Goal: Information Seeking & Learning: Learn about a topic

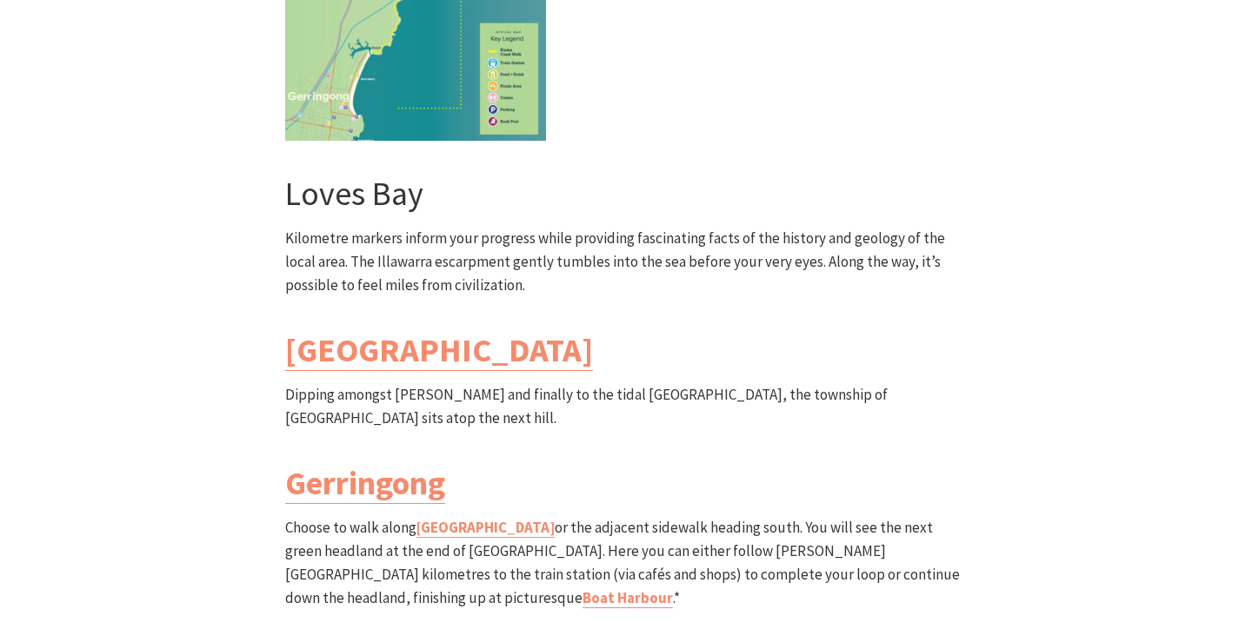
scroll to position [5048, 0]
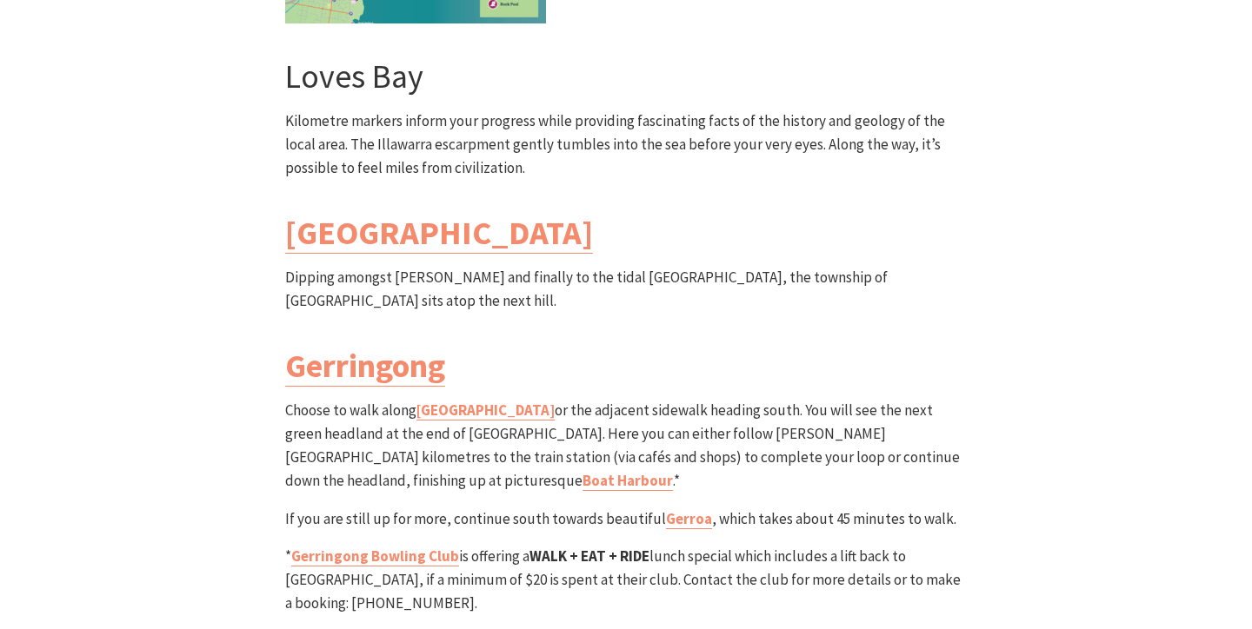
drag, startPoint x: 528, startPoint y: 364, endPoint x: 651, endPoint y: 363, distance: 123.4
click at [651, 545] on p "* Gerringong Bowling Club is offering a WALK + EAT + RIDE lunch special which i…" at bounding box center [626, 580] width 682 height 71
copy p "WALK + EAT + RIDE"
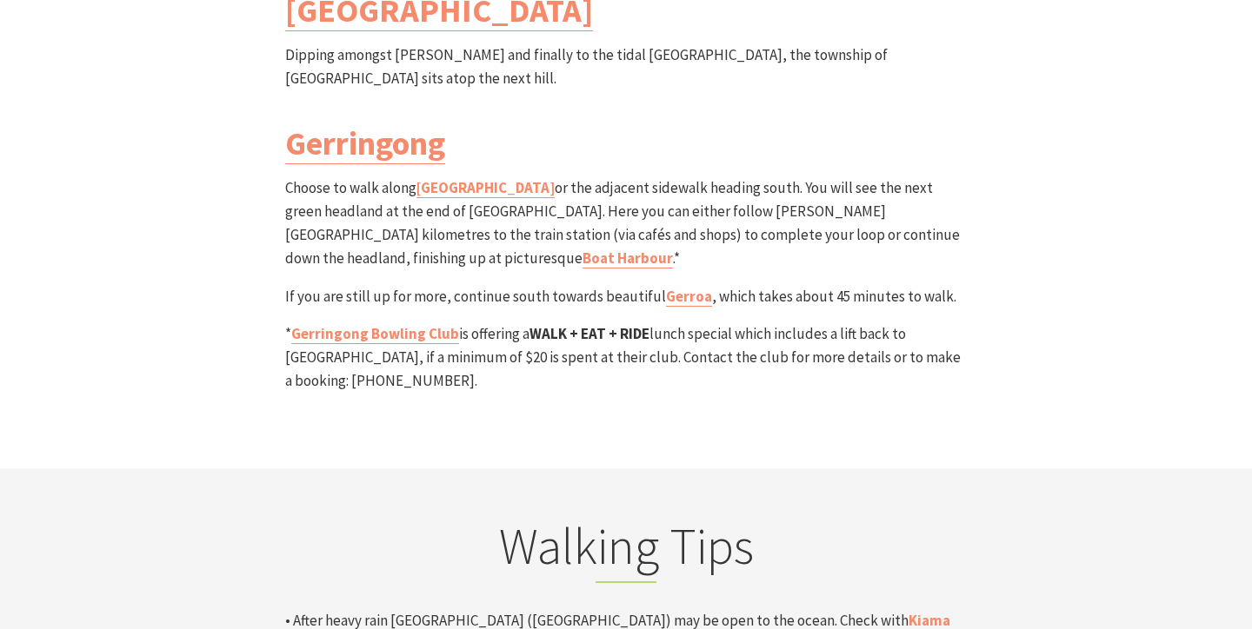
scroll to position [5278, 0]
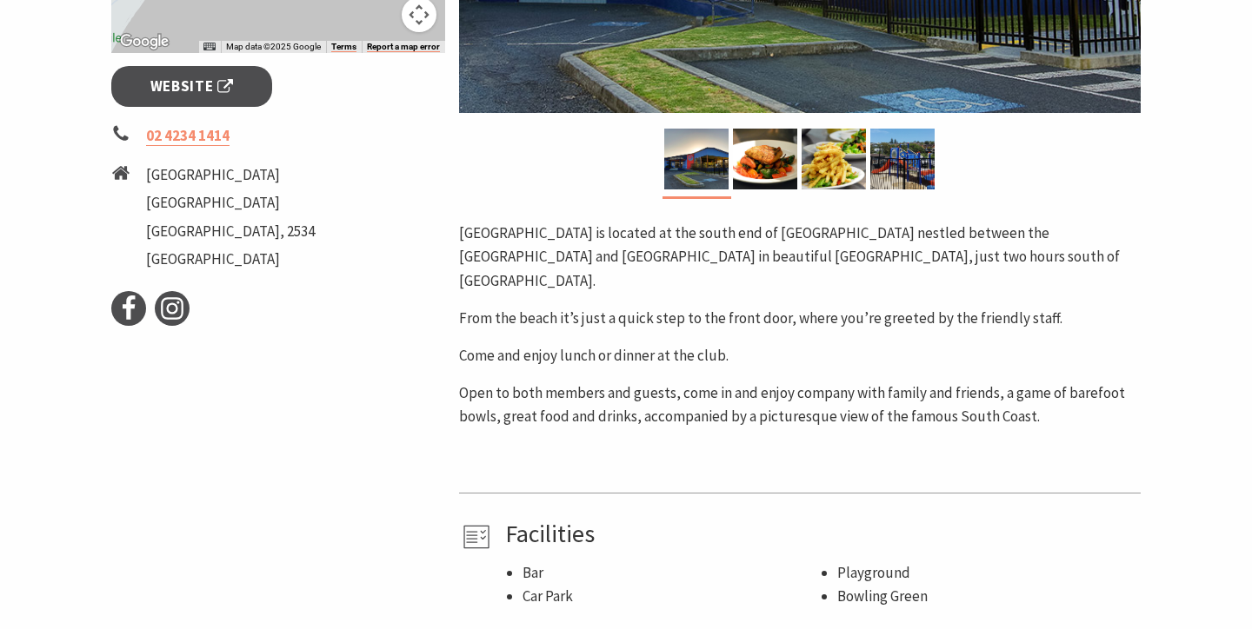
scroll to position [549, 0]
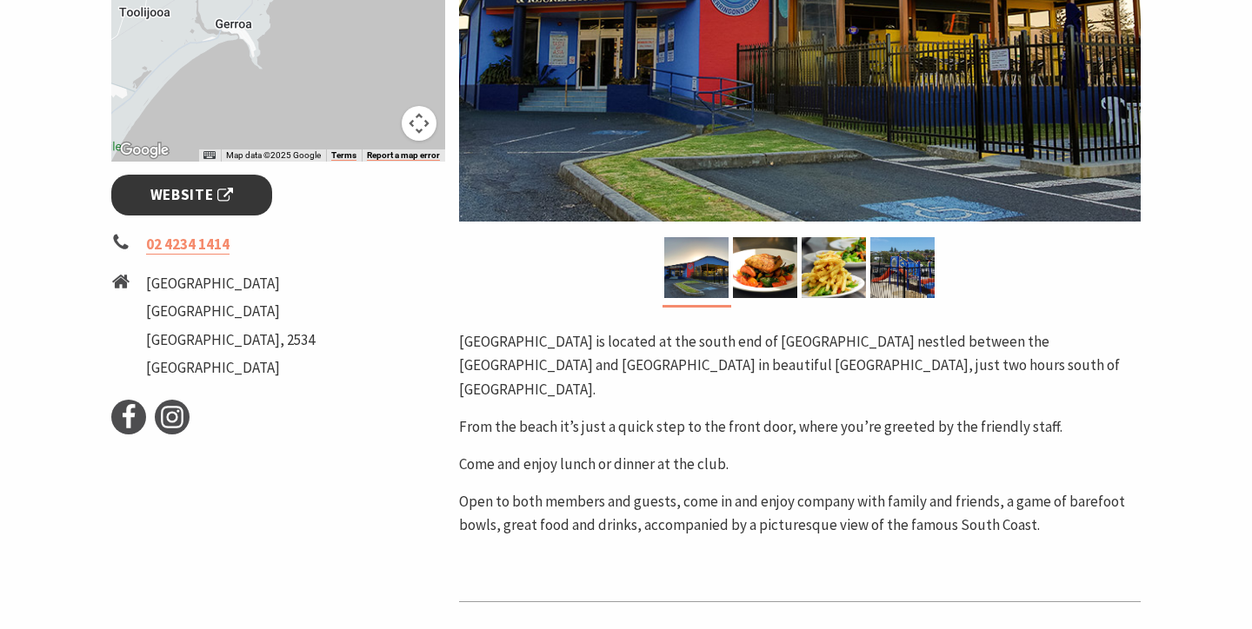
click at [221, 186] on span "Website" at bounding box center [191, 194] width 83 height 23
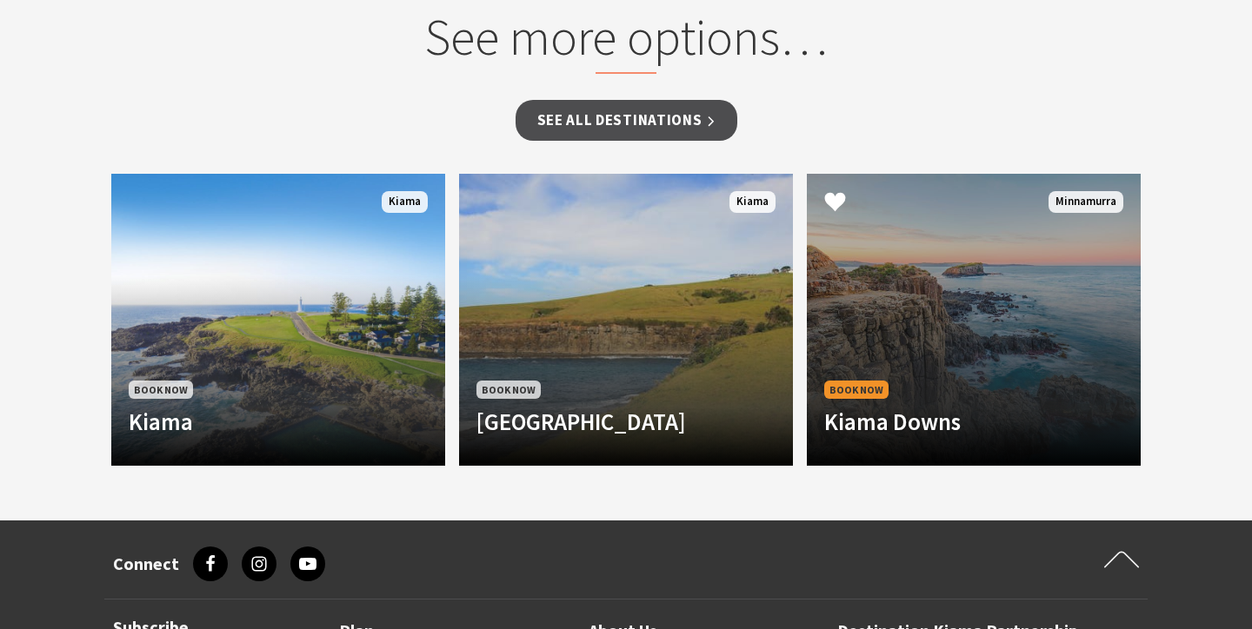
scroll to position [1186, 0]
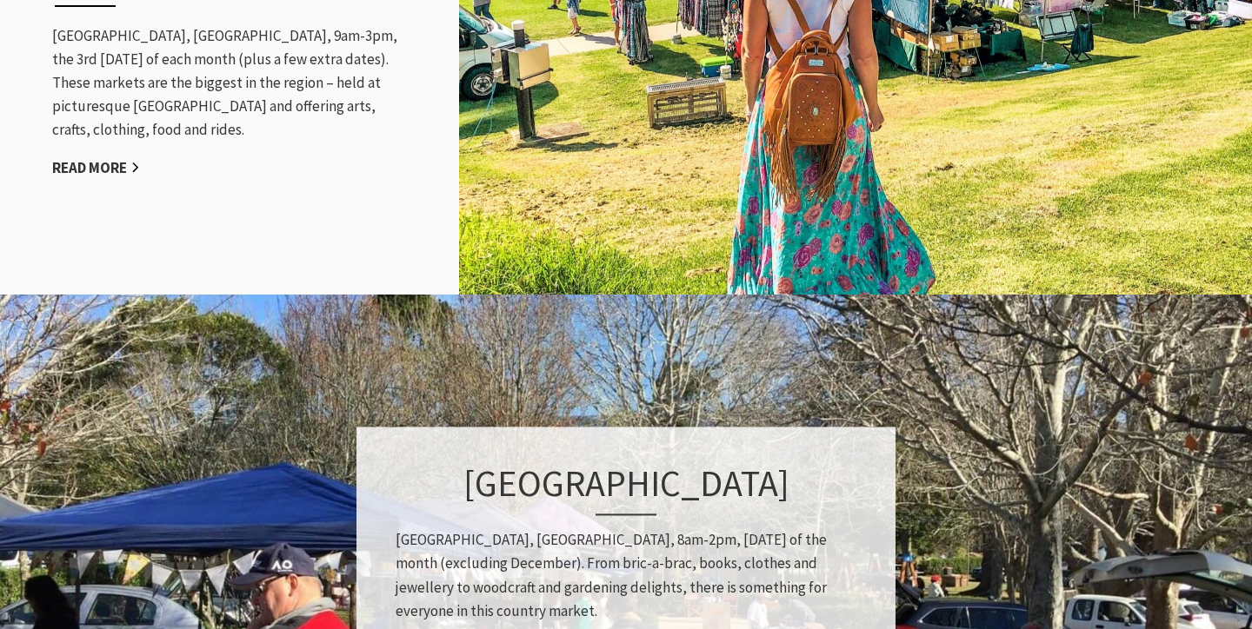
scroll to position [1821, 0]
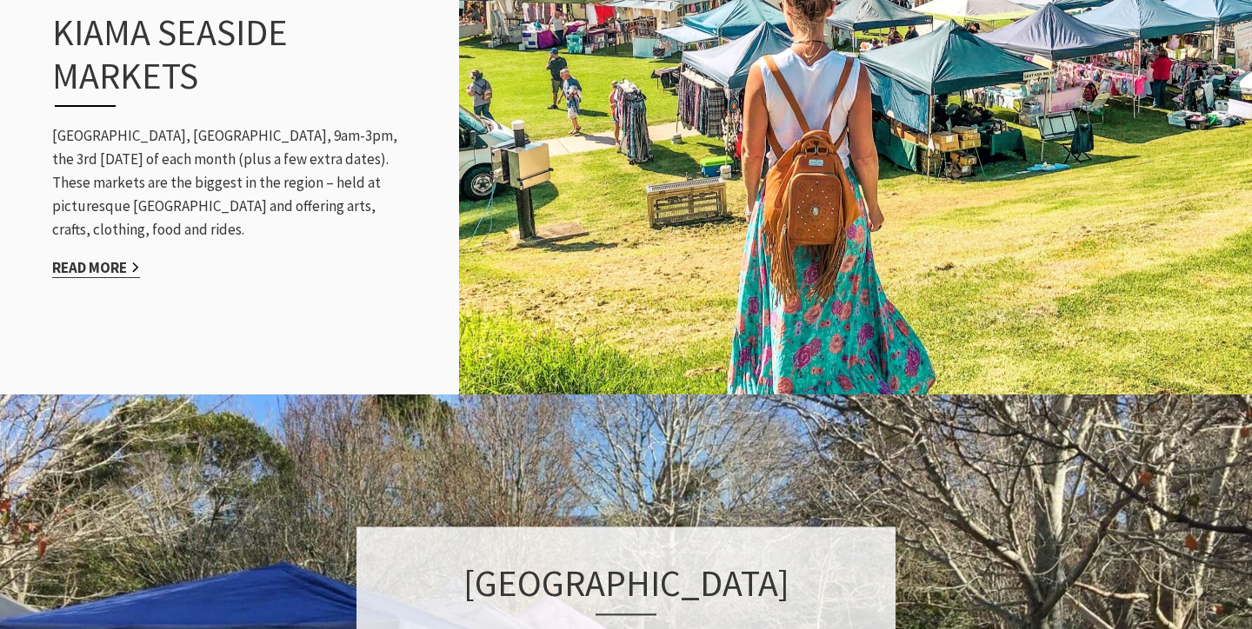
click at [102, 258] on link "Read More" at bounding box center [96, 268] width 88 height 20
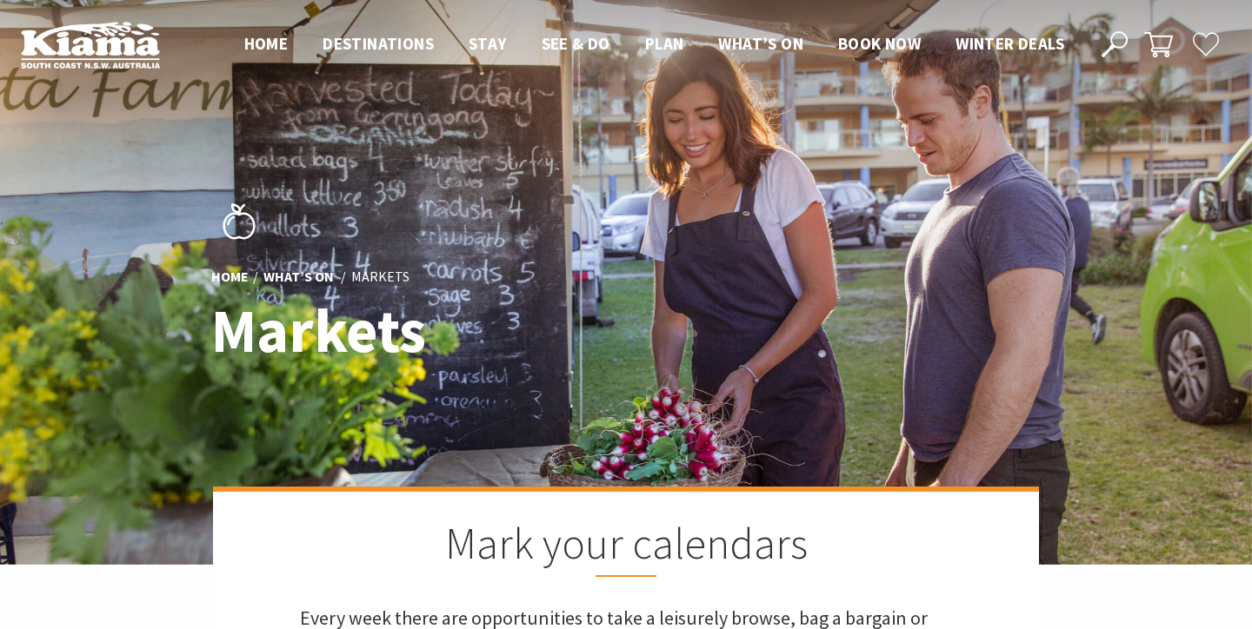
scroll to position [0, 0]
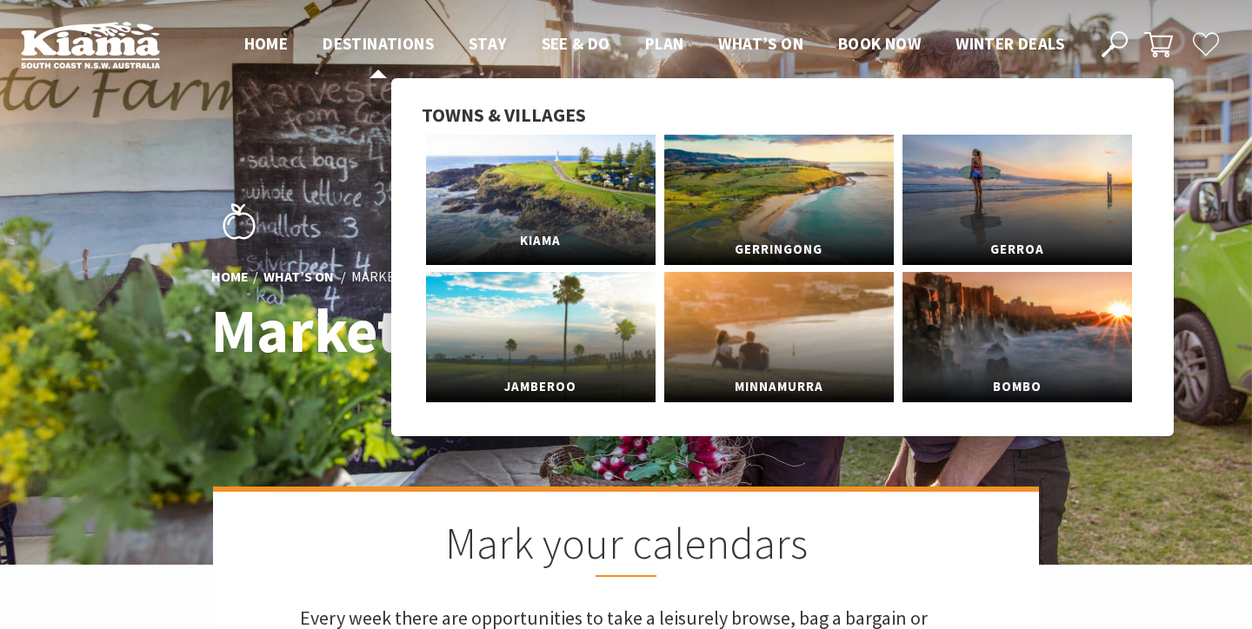
click at [544, 216] on link "Kiama" at bounding box center [541, 200] width 230 height 130
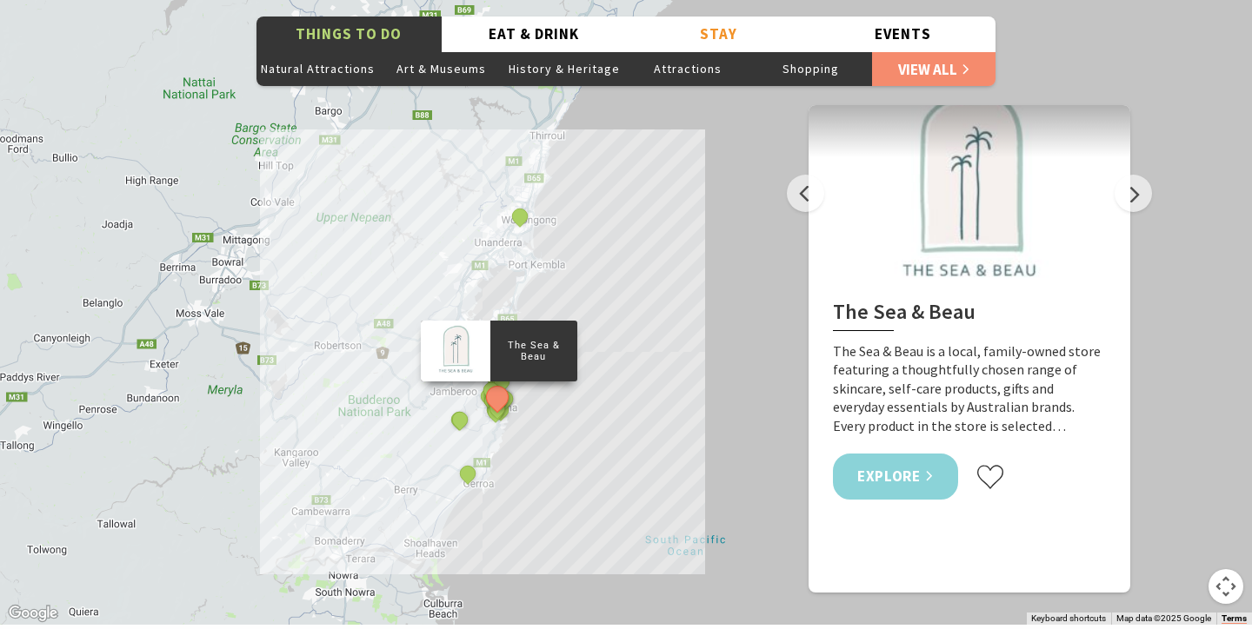
scroll to position [3151, 0]
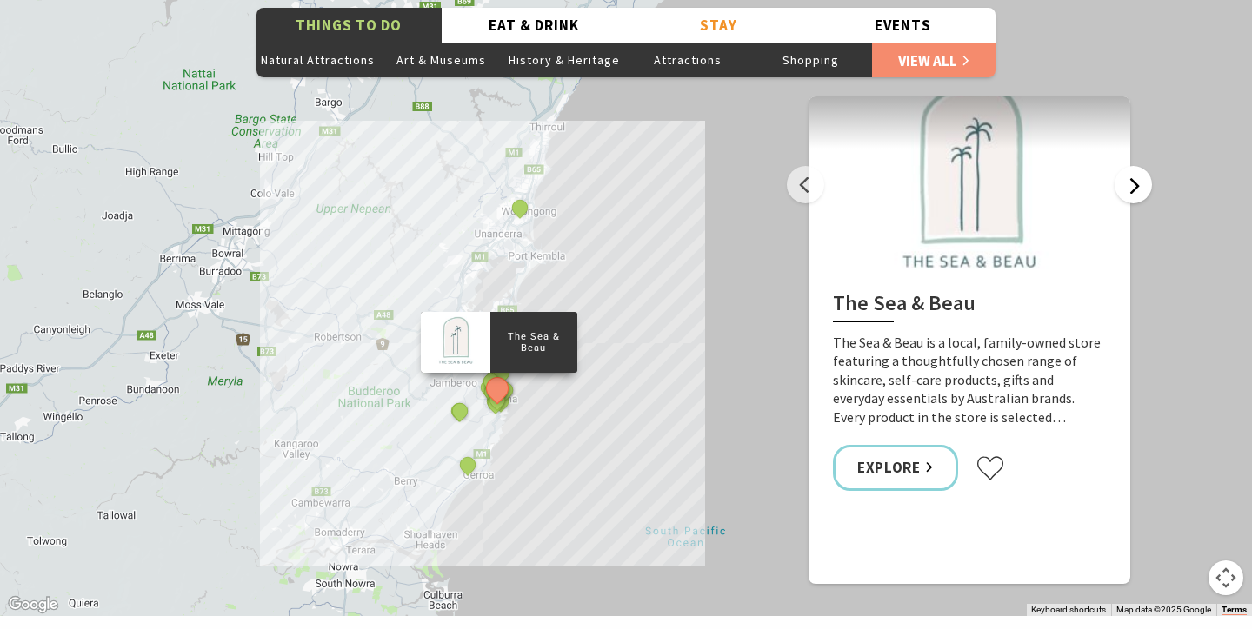
click at [1135, 166] on button "Next" at bounding box center [1132, 184] width 37 height 37
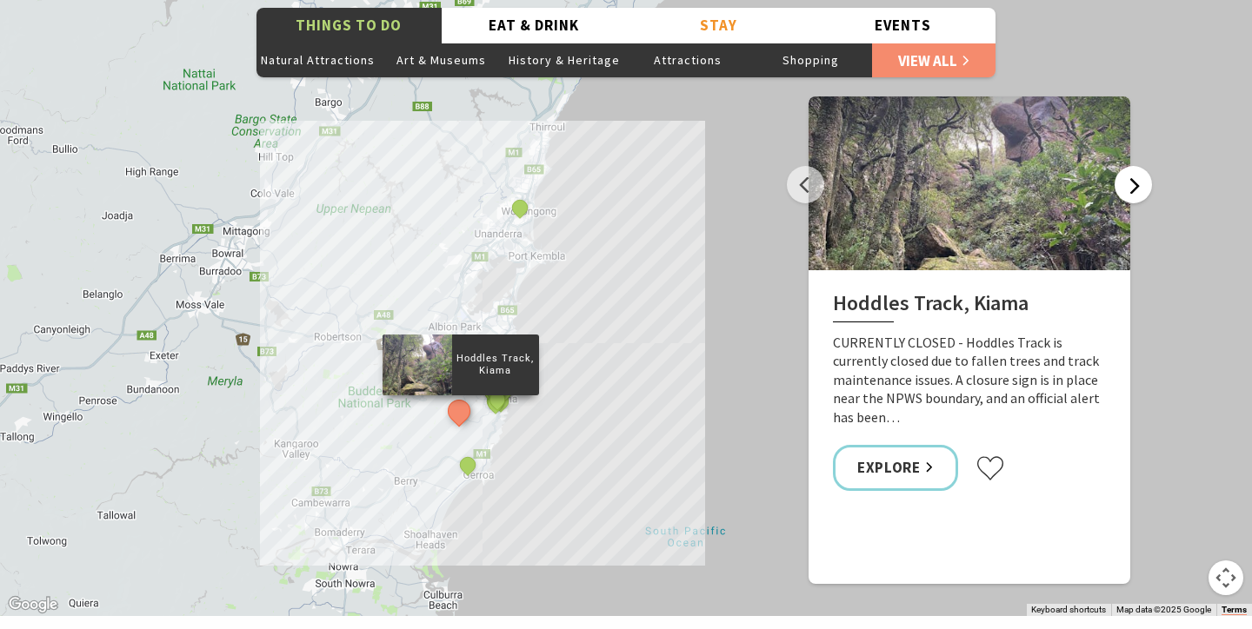
click at [1135, 166] on button "Next" at bounding box center [1132, 184] width 37 height 37
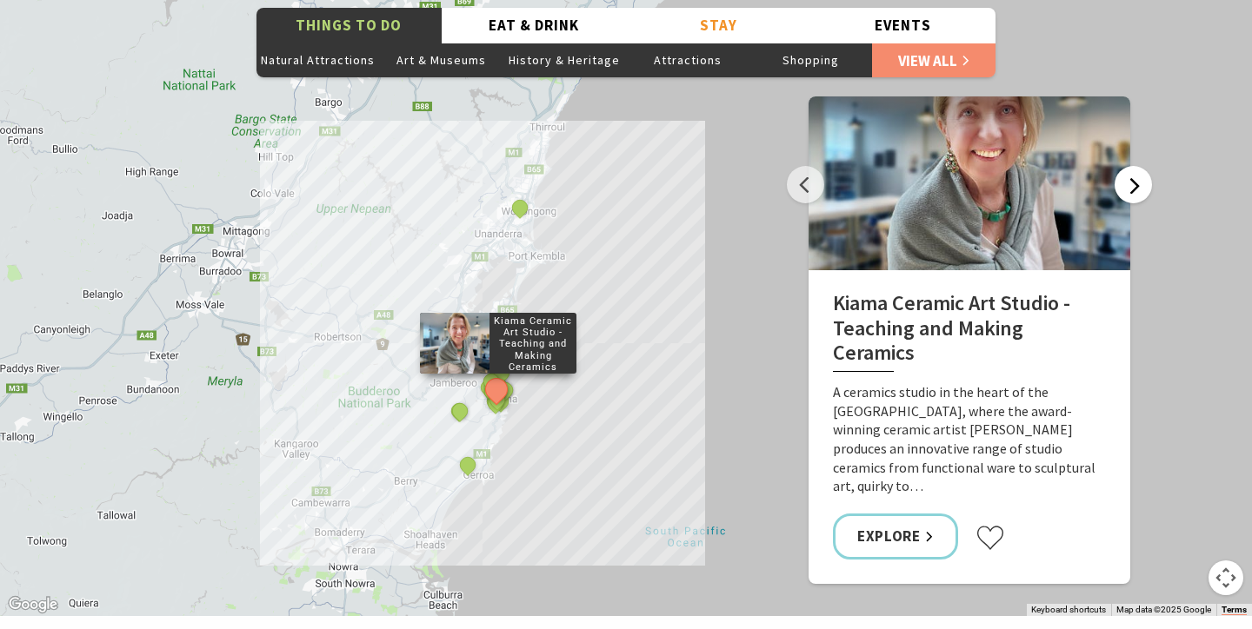
click at [1135, 166] on button "Next" at bounding box center [1132, 184] width 37 height 37
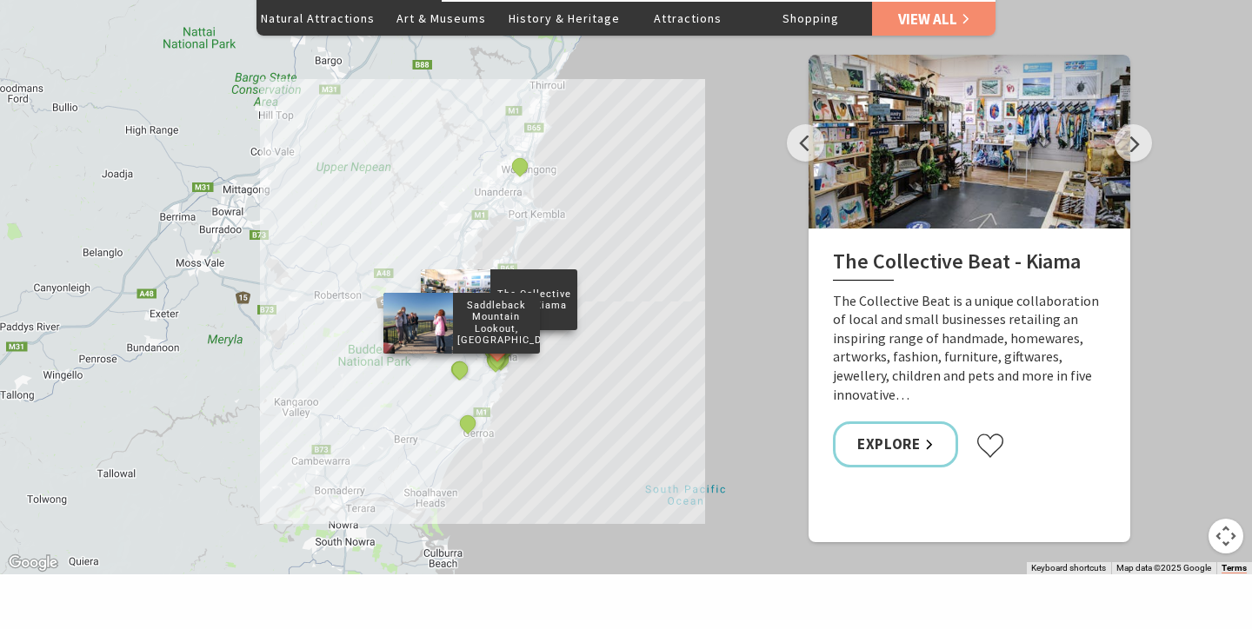
scroll to position [3193, 0]
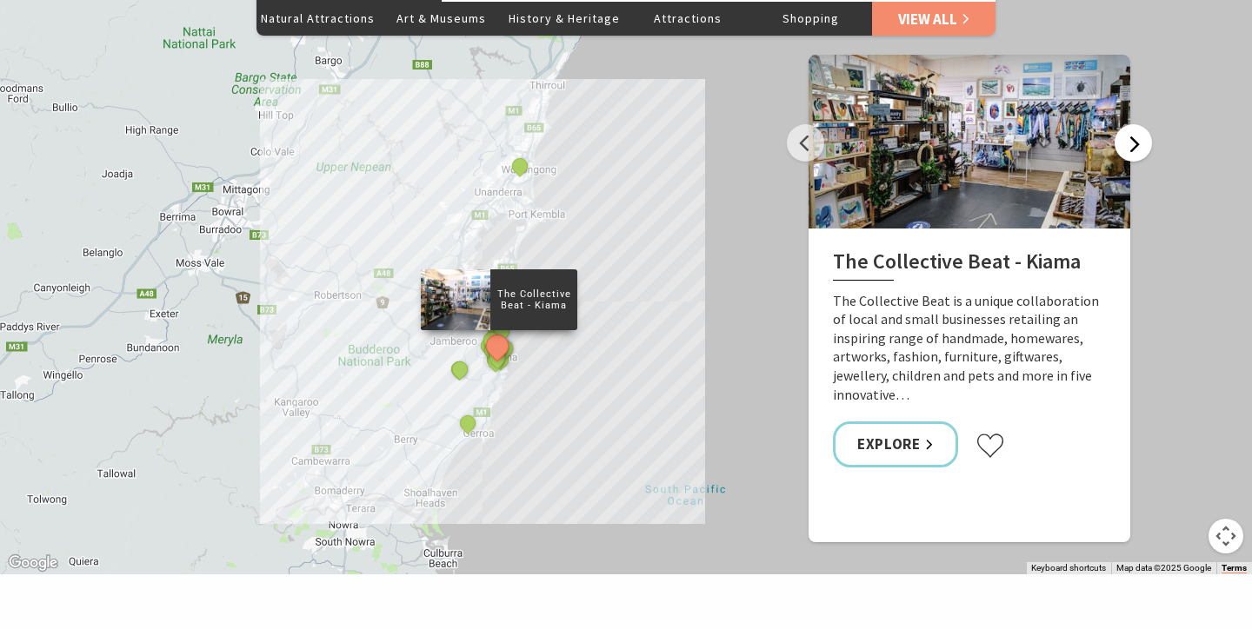
click at [1140, 124] on button "Next" at bounding box center [1132, 142] width 37 height 37
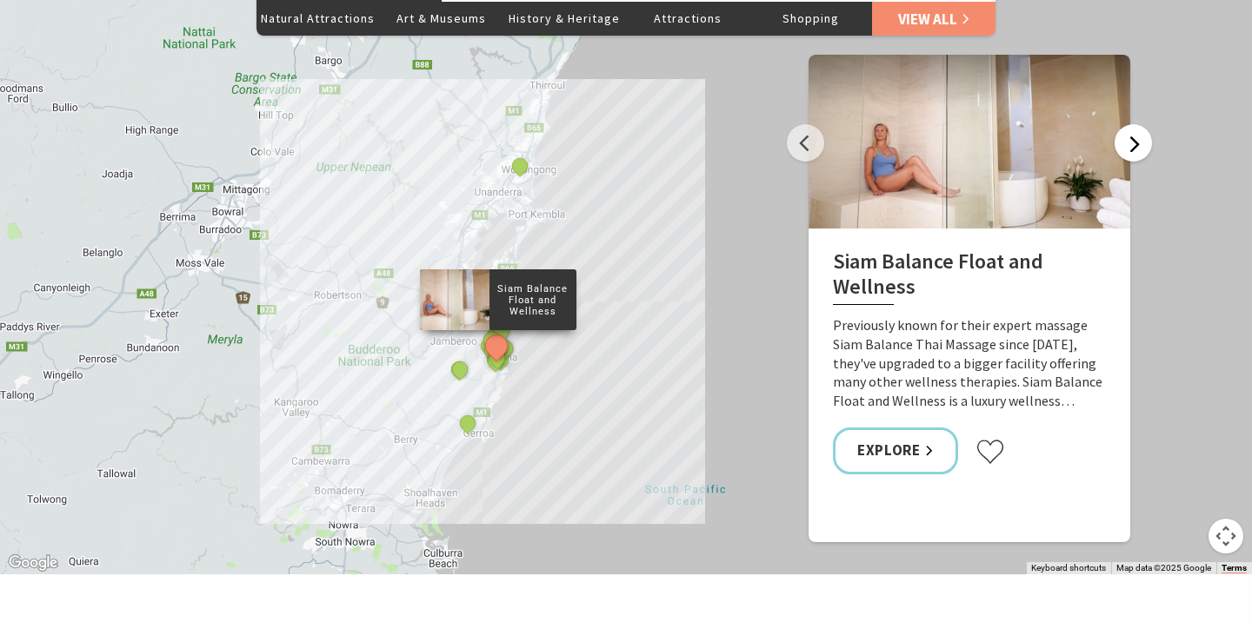
click at [1140, 124] on button "Next" at bounding box center [1132, 142] width 37 height 37
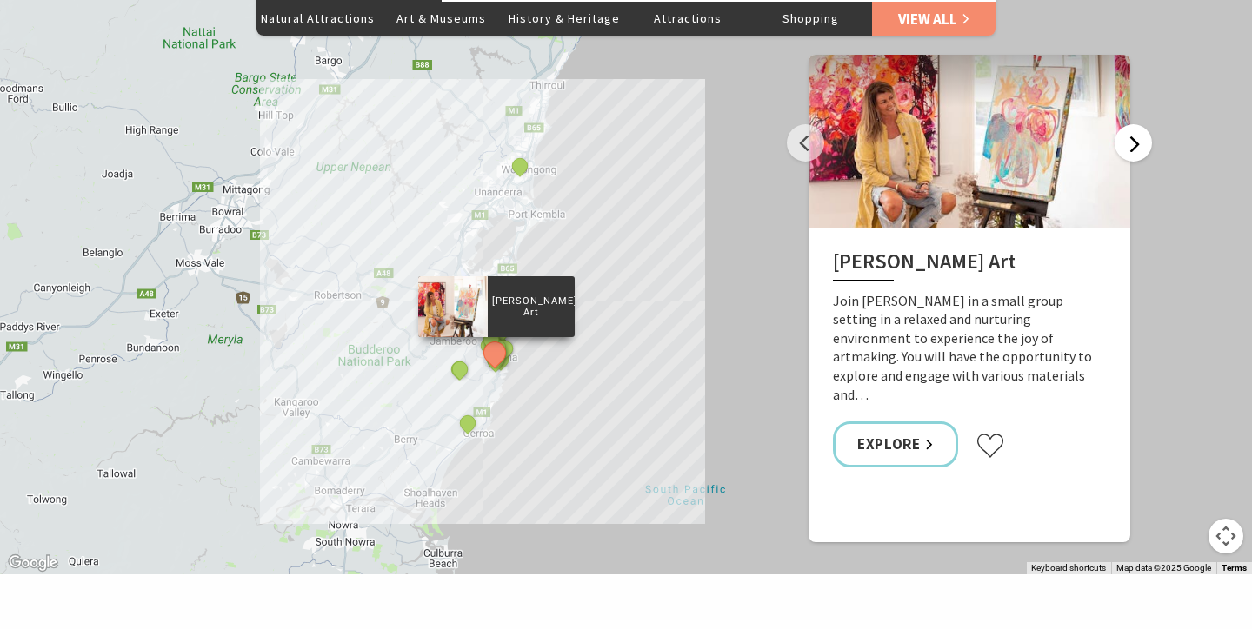
click at [1140, 124] on button "Next" at bounding box center [1132, 142] width 37 height 37
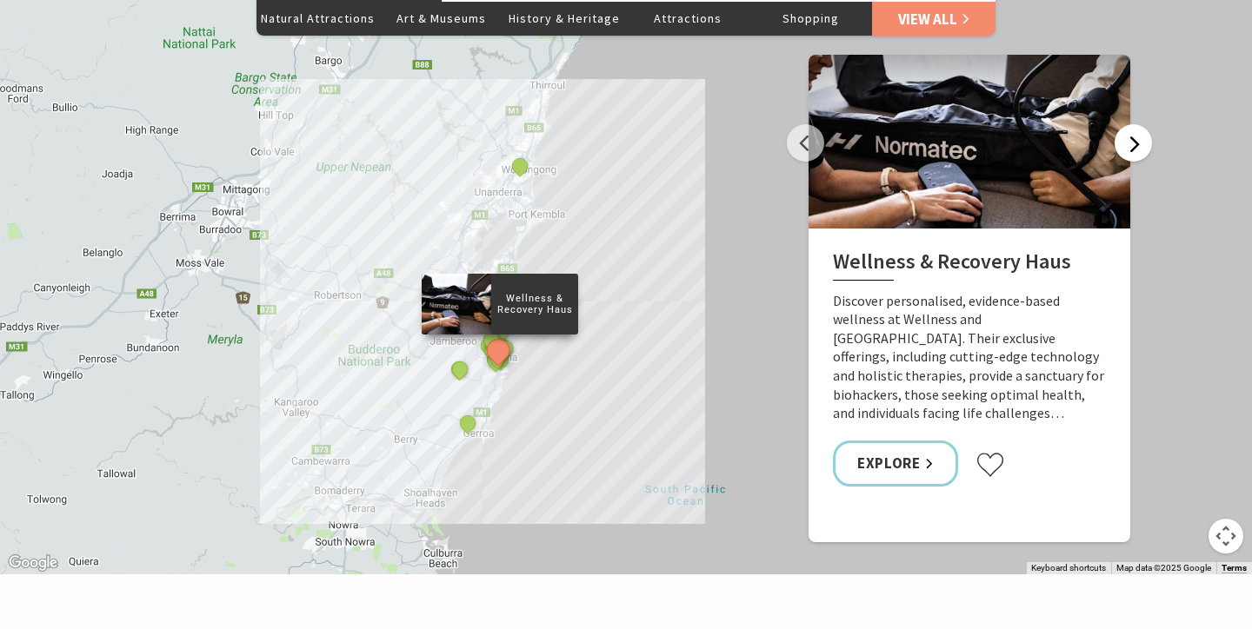
click at [1140, 124] on button "Next" at bounding box center [1132, 142] width 37 height 37
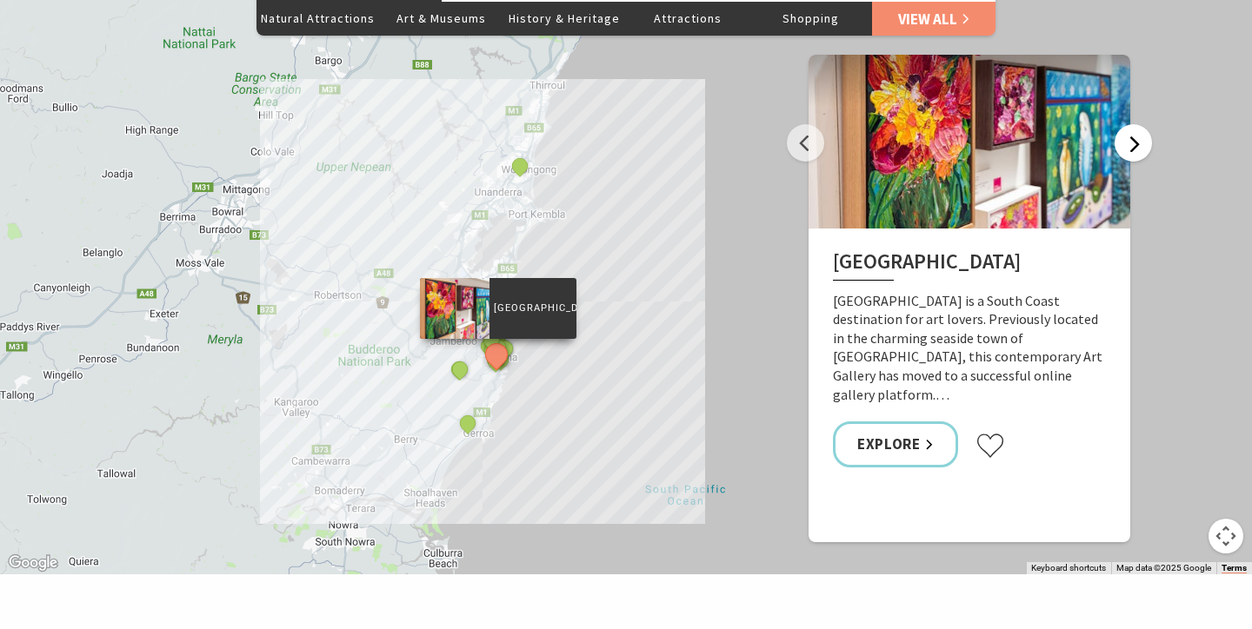
click at [1140, 124] on button "Next" at bounding box center [1132, 142] width 37 height 37
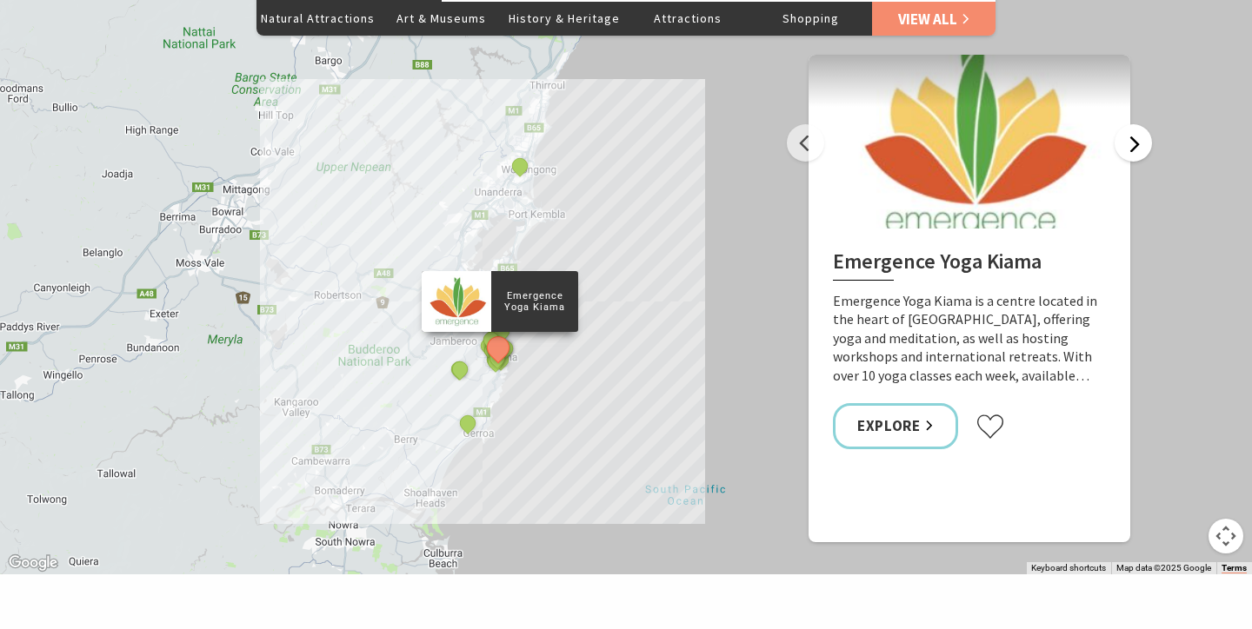
click at [1140, 124] on button "Next" at bounding box center [1132, 142] width 37 height 37
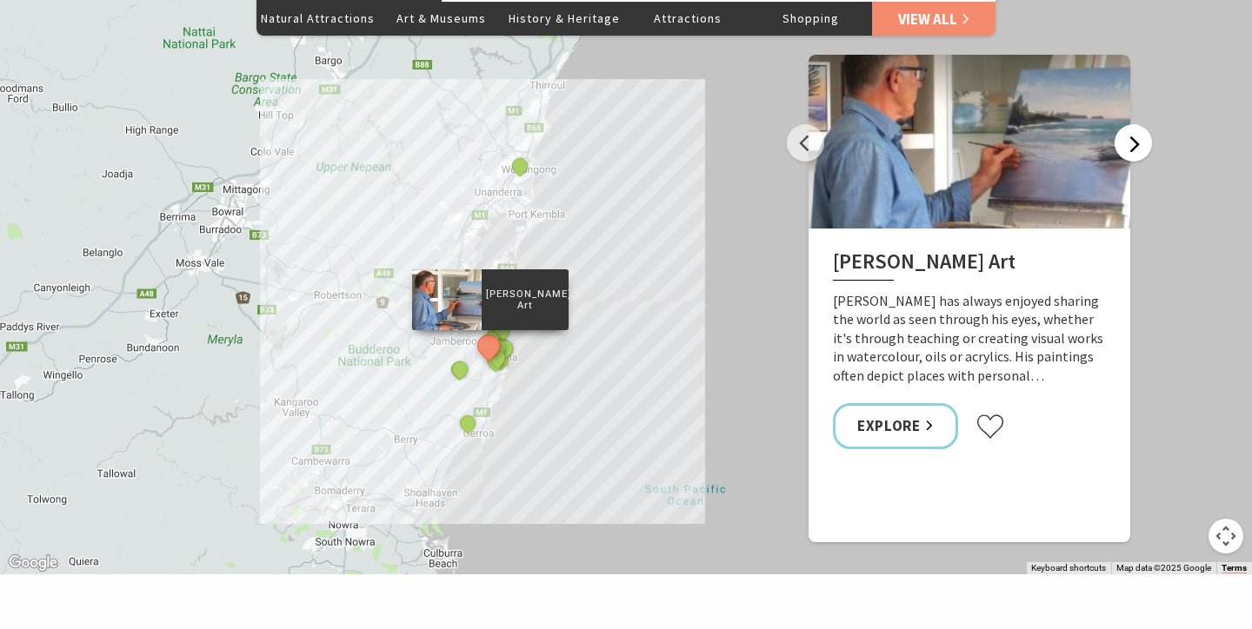
click at [1140, 124] on button "Next" at bounding box center [1132, 142] width 37 height 37
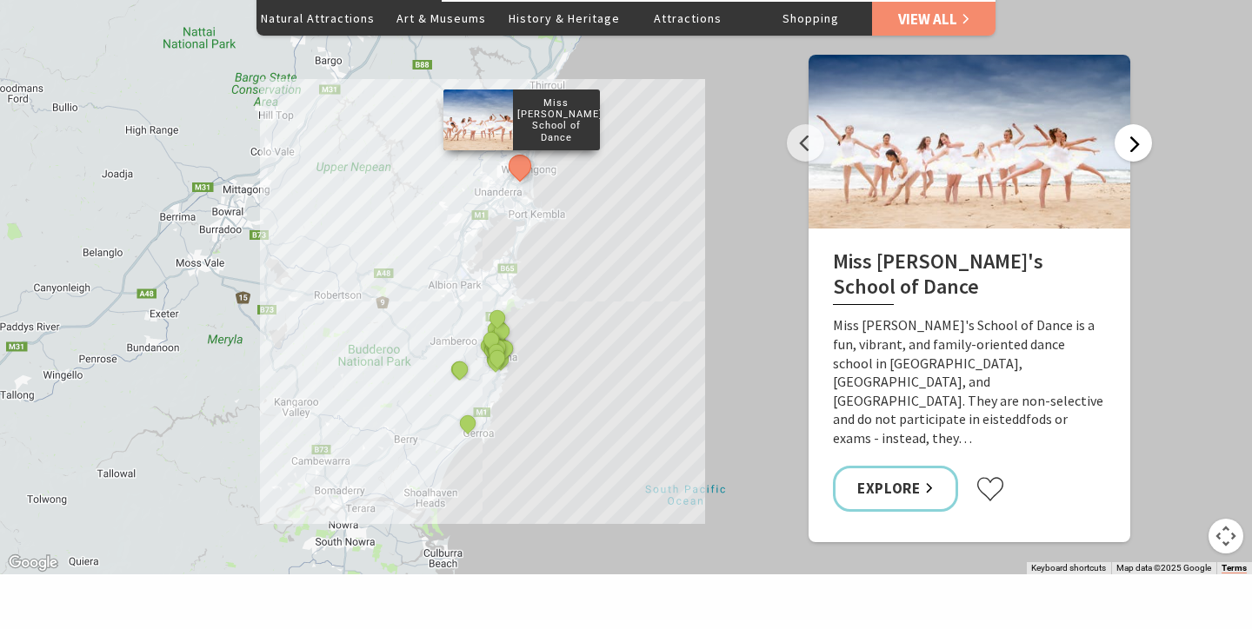
click at [1140, 124] on button "Next" at bounding box center [1132, 142] width 37 height 37
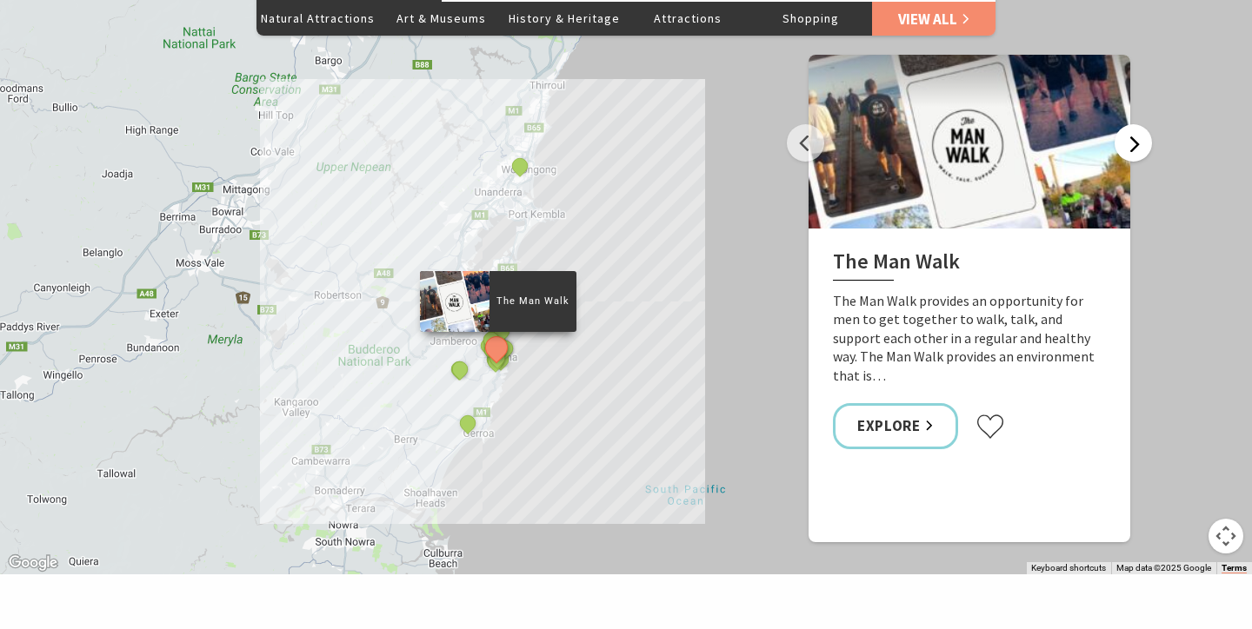
click at [1140, 124] on button "Next" at bounding box center [1132, 142] width 37 height 37
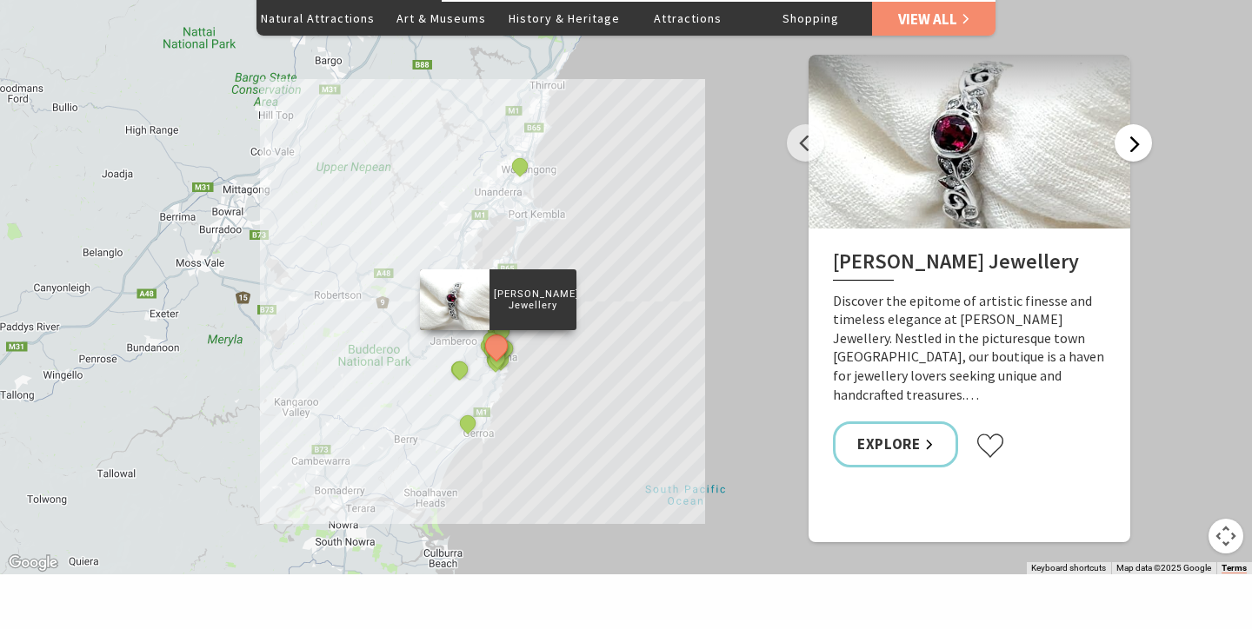
click at [1140, 124] on button "Next" at bounding box center [1132, 142] width 37 height 37
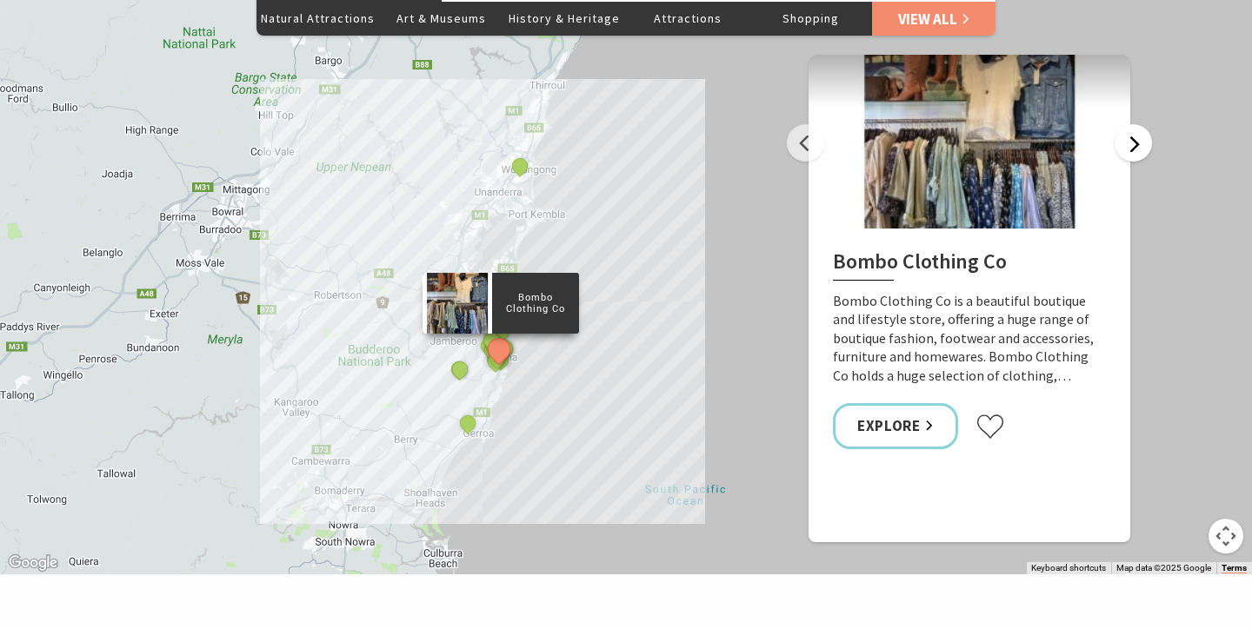
click at [1140, 124] on button "Next" at bounding box center [1132, 142] width 37 height 37
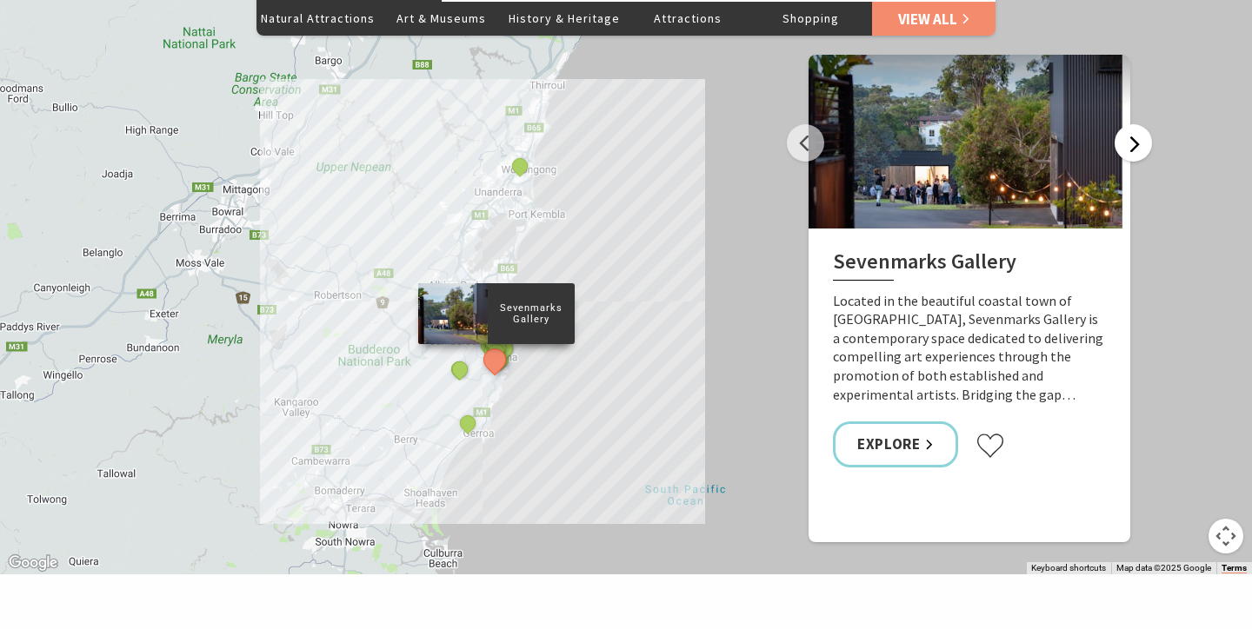
click at [1140, 124] on button "Next" at bounding box center [1132, 142] width 37 height 37
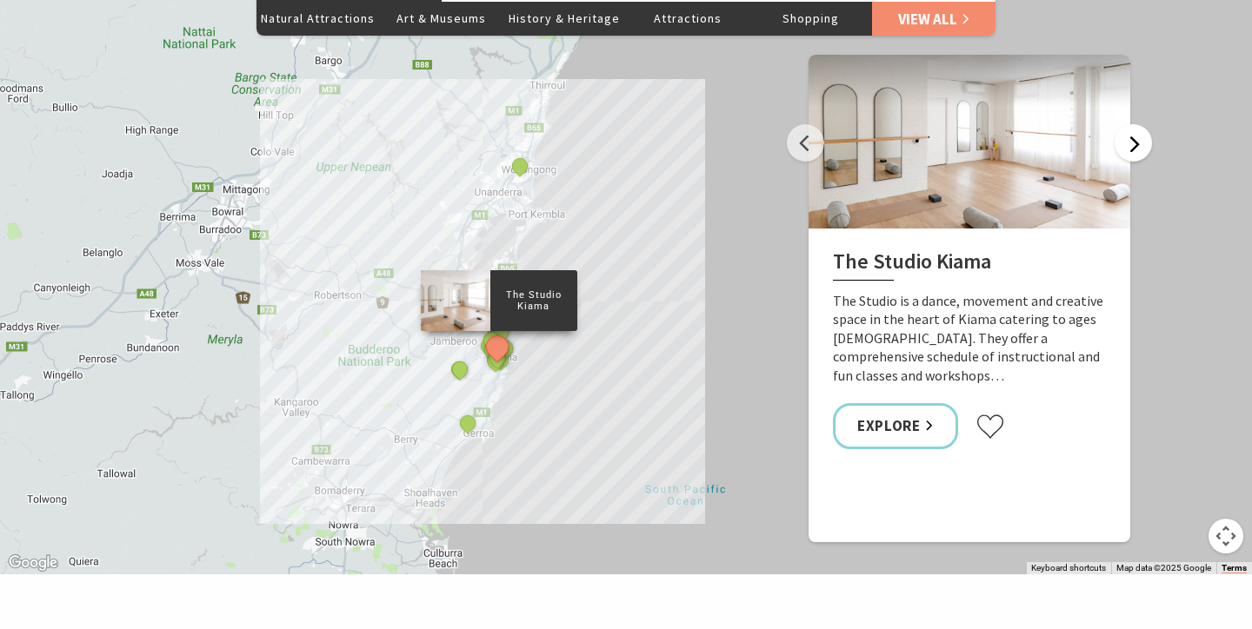
click at [1140, 124] on button "Next" at bounding box center [1132, 142] width 37 height 37
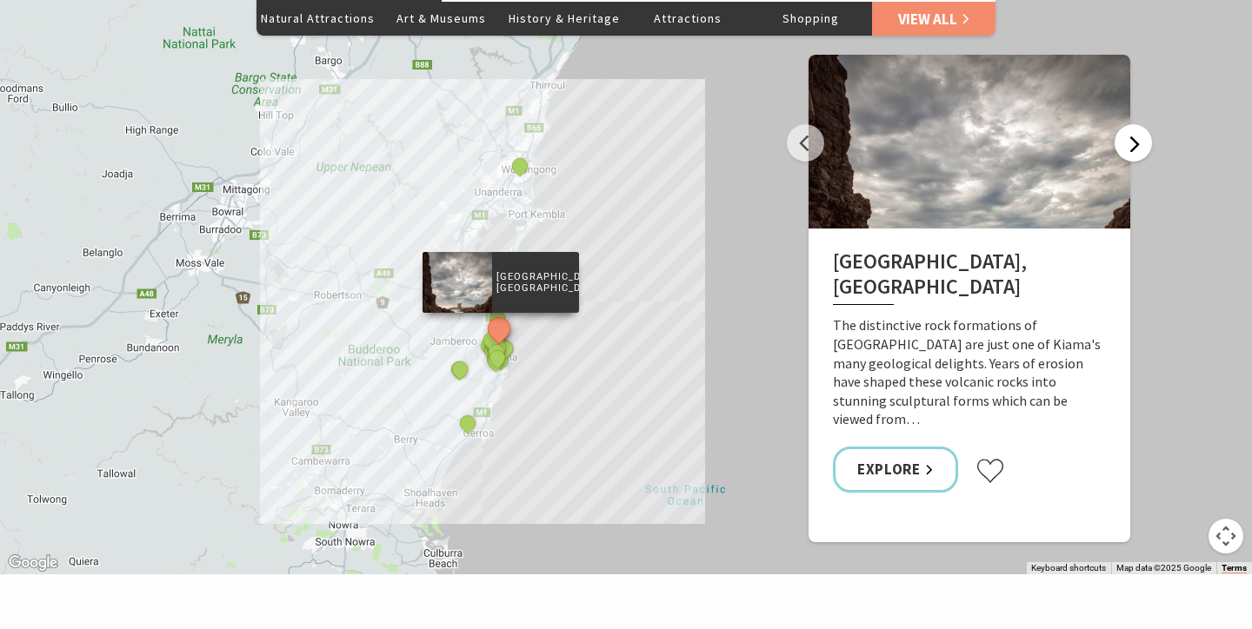
click at [1140, 124] on button "Next" at bounding box center [1132, 142] width 37 height 37
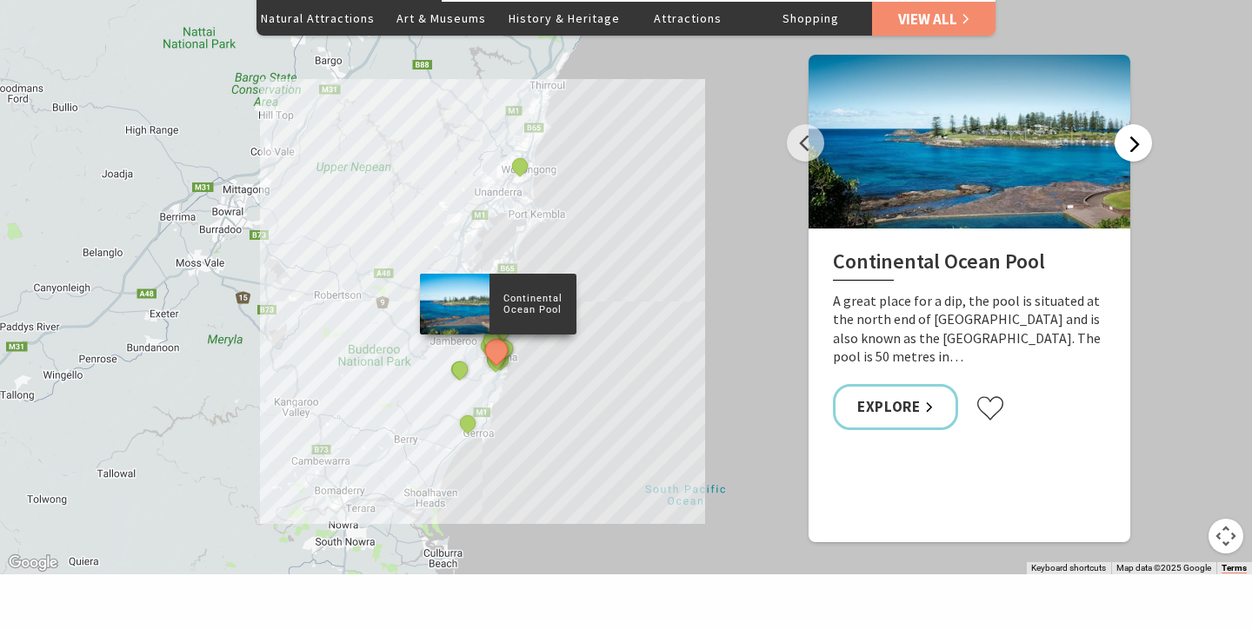
click at [1140, 124] on button "Next" at bounding box center [1132, 142] width 37 height 37
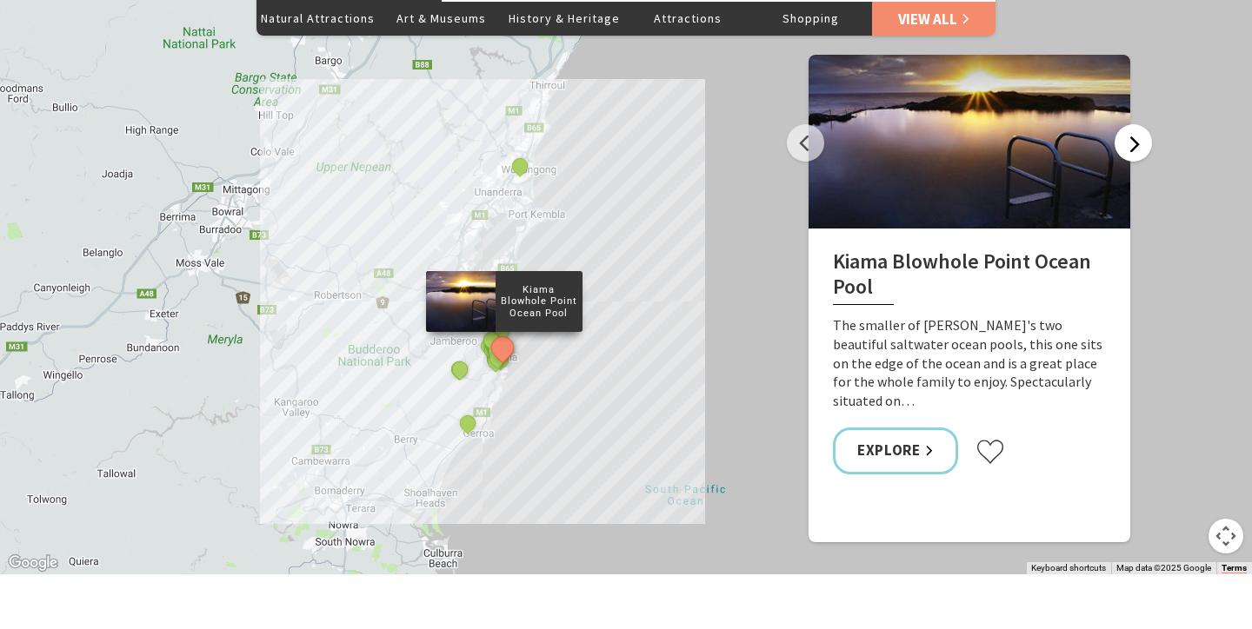
click at [1140, 124] on button "Next" at bounding box center [1132, 142] width 37 height 37
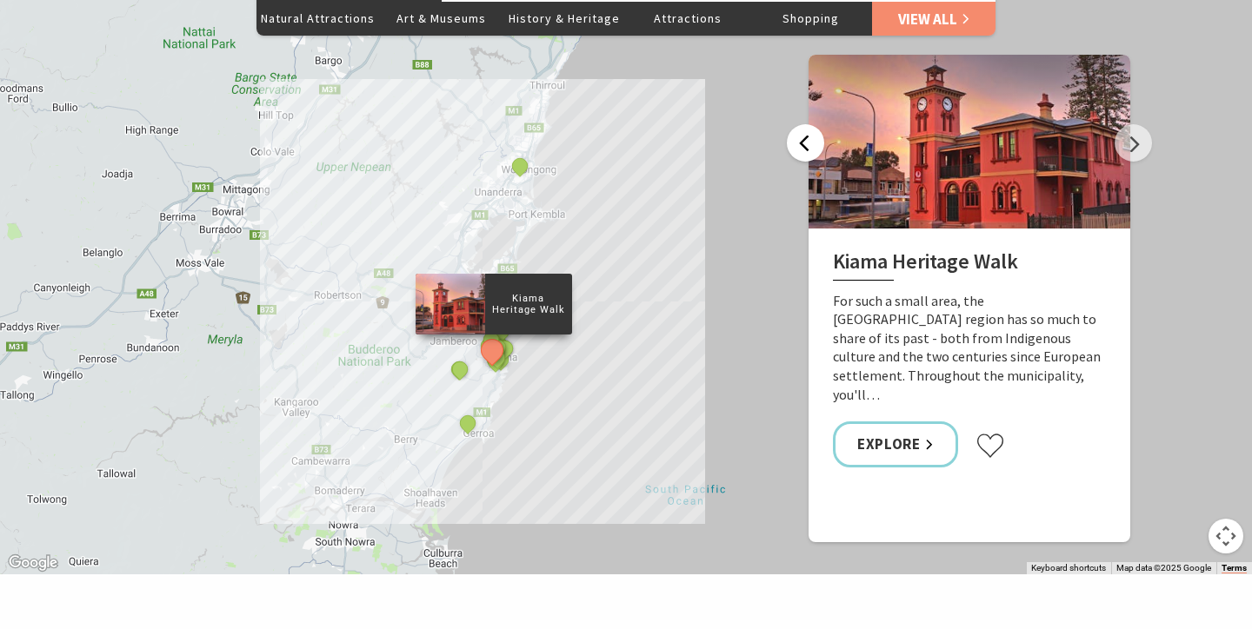
click at [797, 124] on button "Previous" at bounding box center [805, 142] width 37 height 37
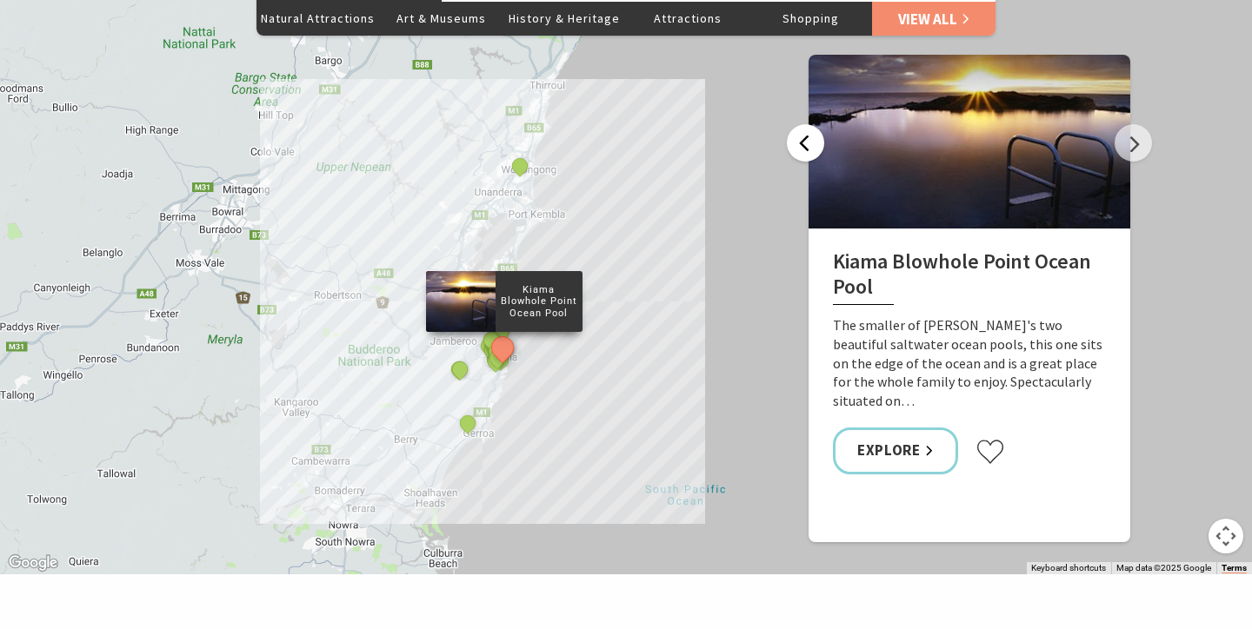
click at [797, 124] on button "Previous" at bounding box center [805, 142] width 37 height 37
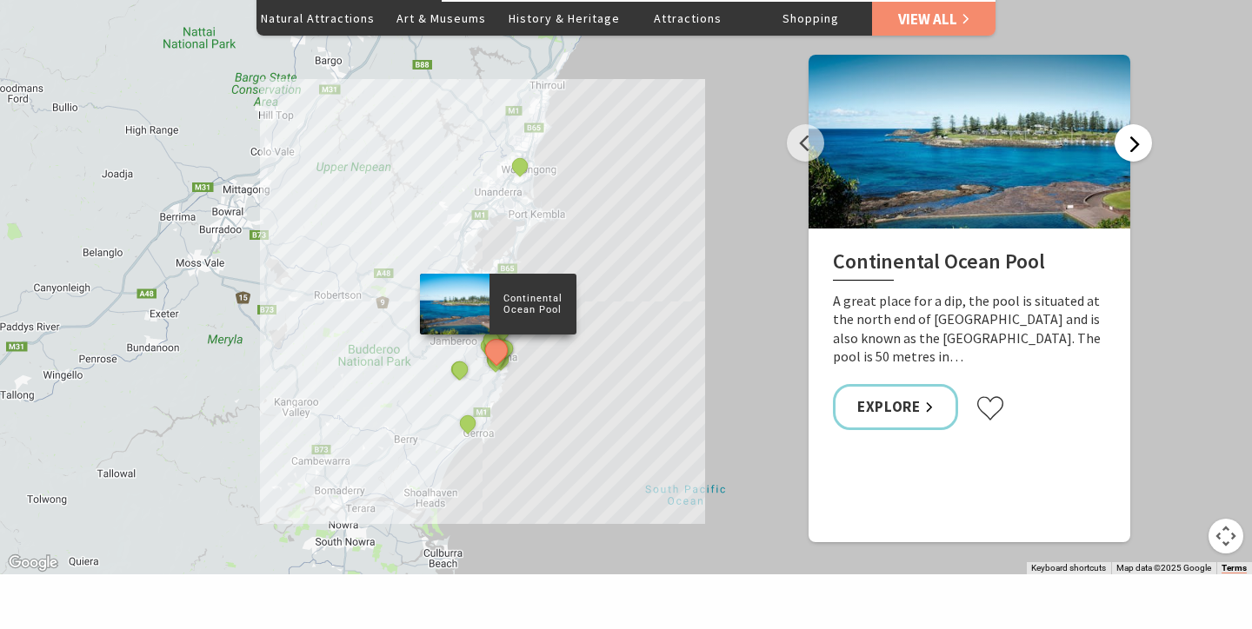
click at [1130, 124] on button "Next" at bounding box center [1132, 142] width 37 height 37
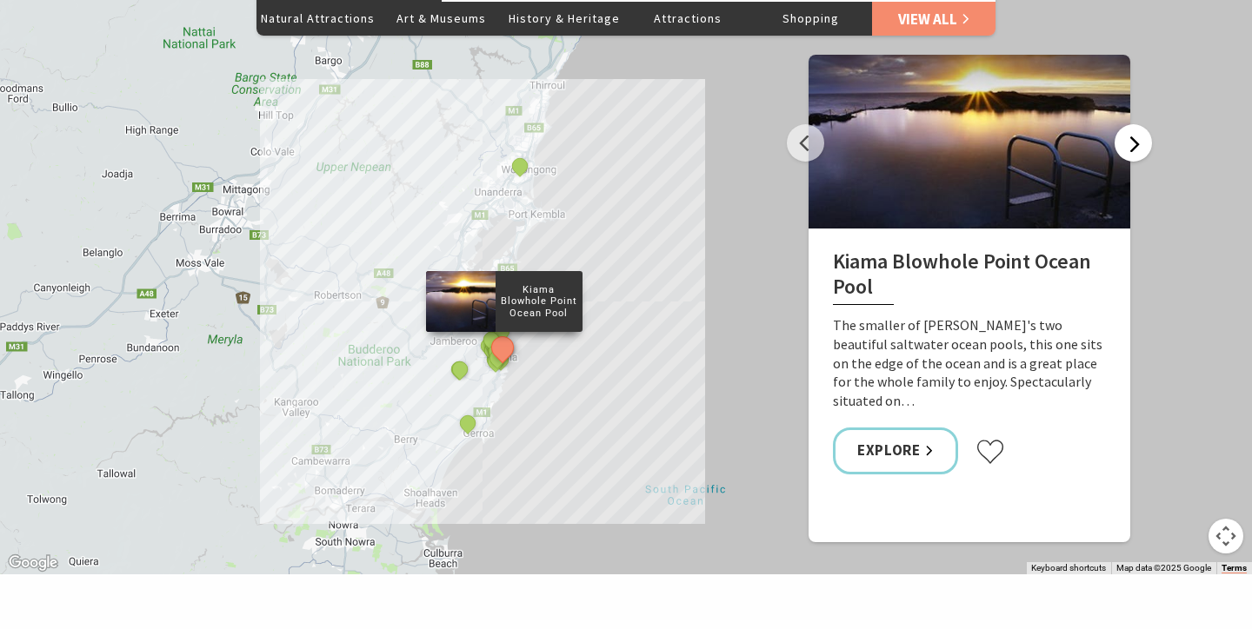
click at [1130, 124] on button "Next" at bounding box center [1132, 142] width 37 height 37
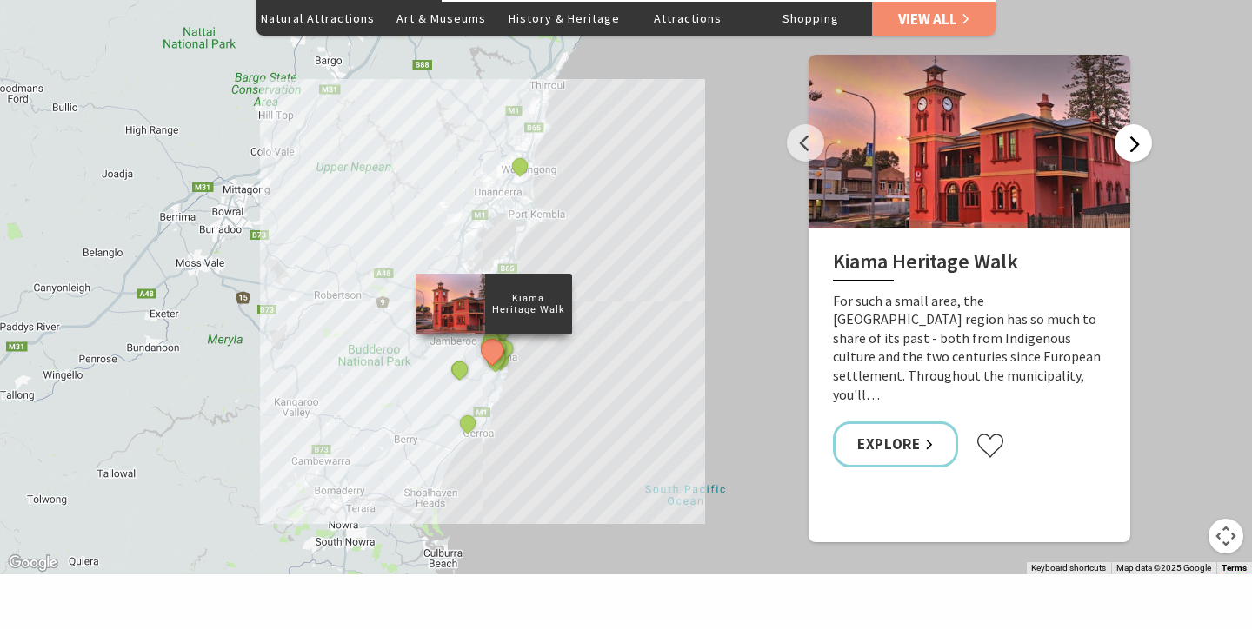
click at [1130, 124] on button "Next" at bounding box center [1132, 142] width 37 height 37
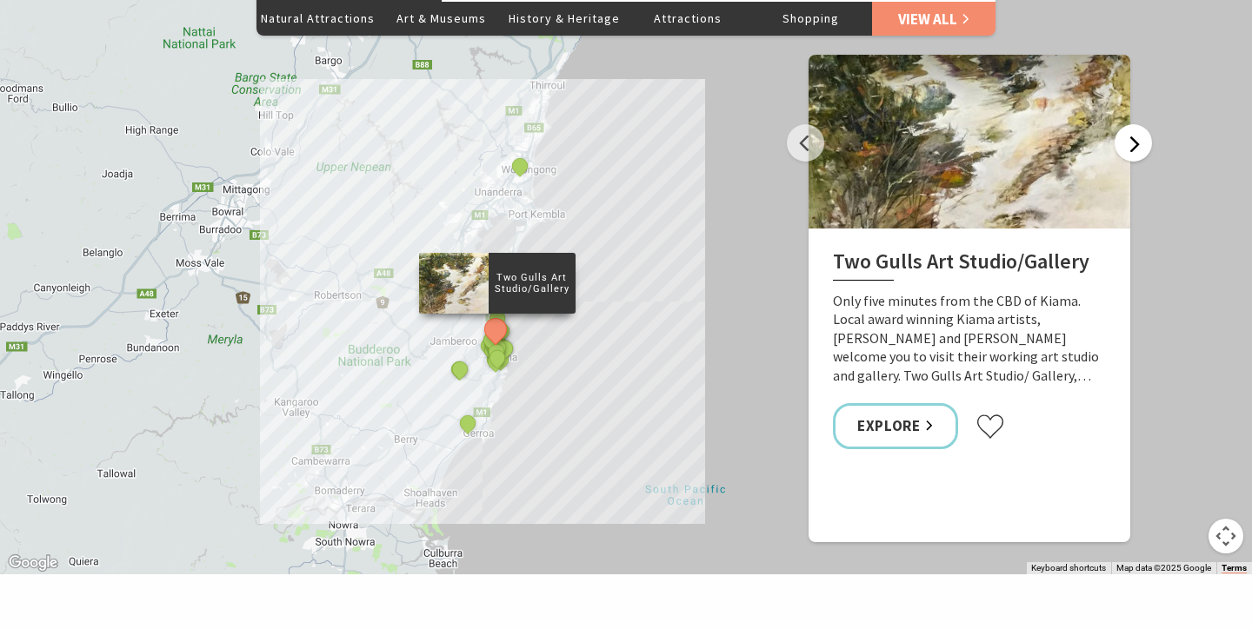
click at [1128, 124] on button "Next" at bounding box center [1132, 142] width 37 height 37
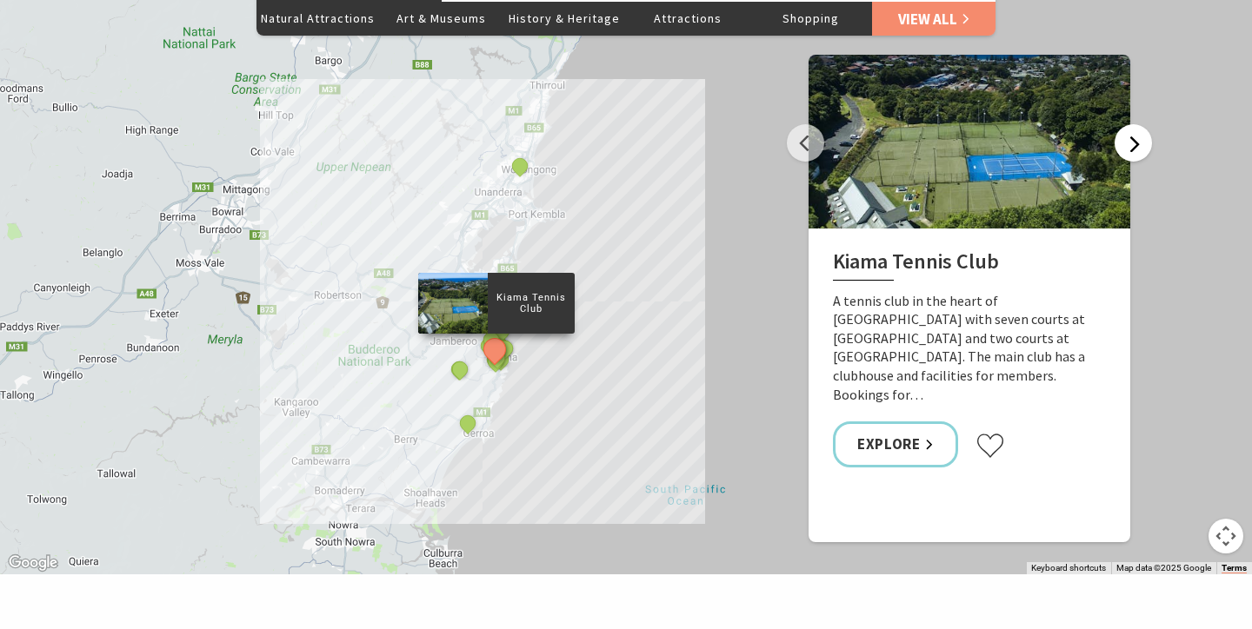
click at [1128, 124] on button "Next" at bounding box center [1132, 142] width 37 height 37
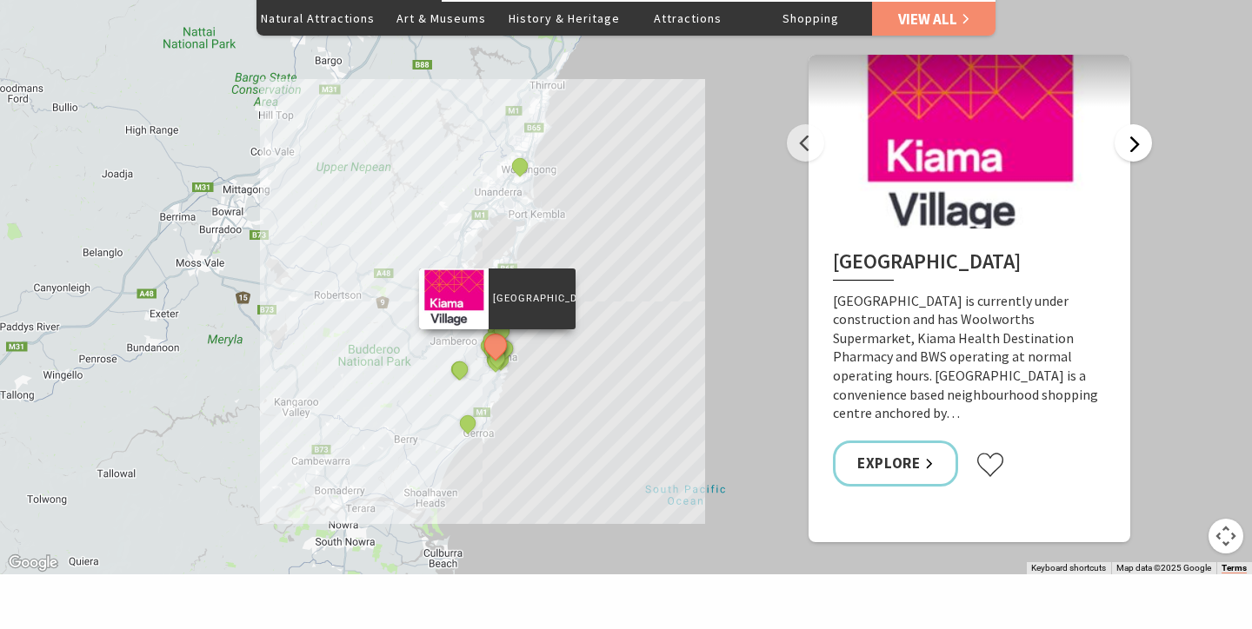
click at [1128, 124] on button "Next" at bounding box center [1132, 142] width 37 height 37
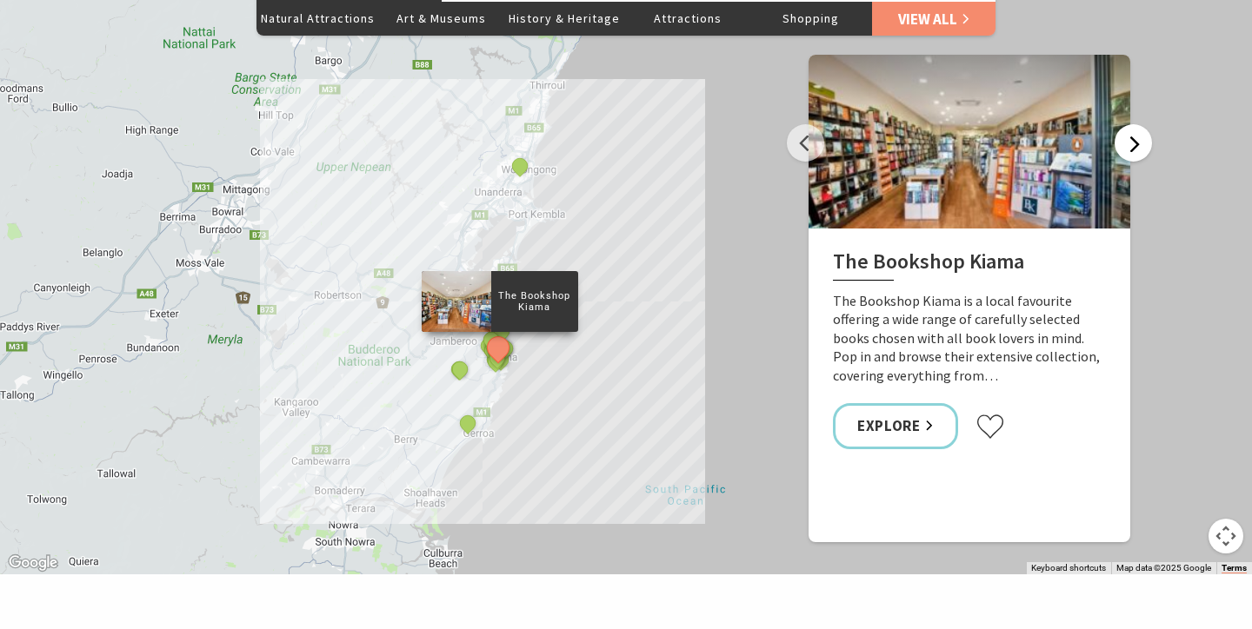
click at [1128, 124] on button "Next" at bounding box center [1132, 142] width 37 height 37
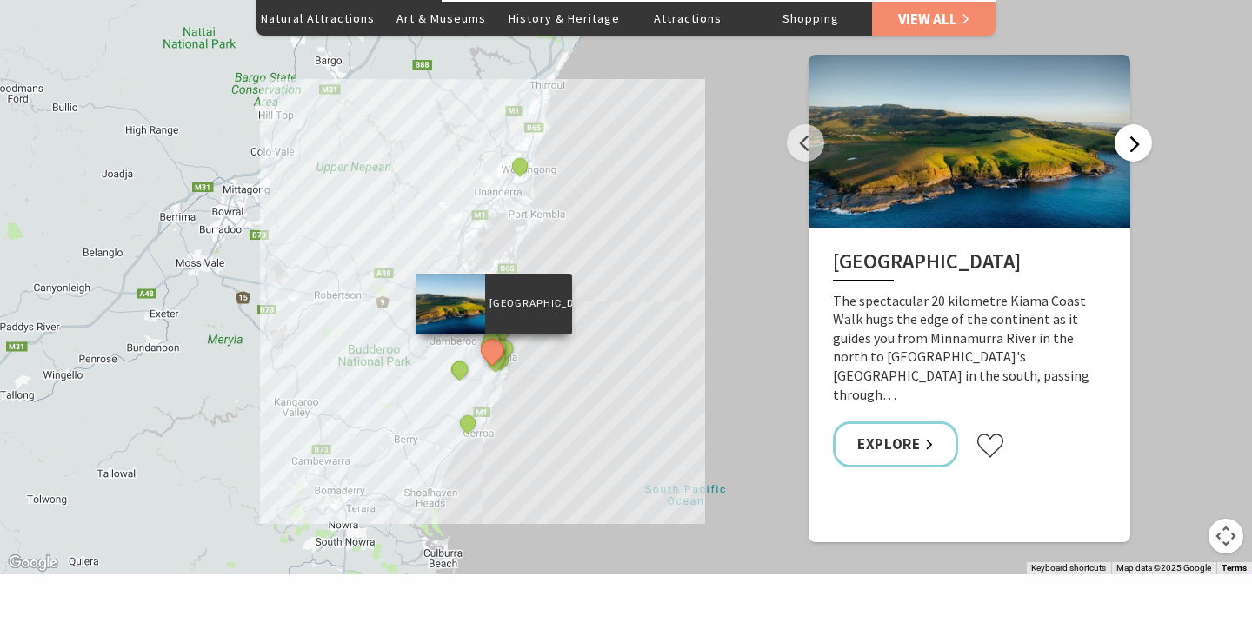
click at [1128, 124] on button "Next" at bounding box center [1132, 142] width 37 height 37
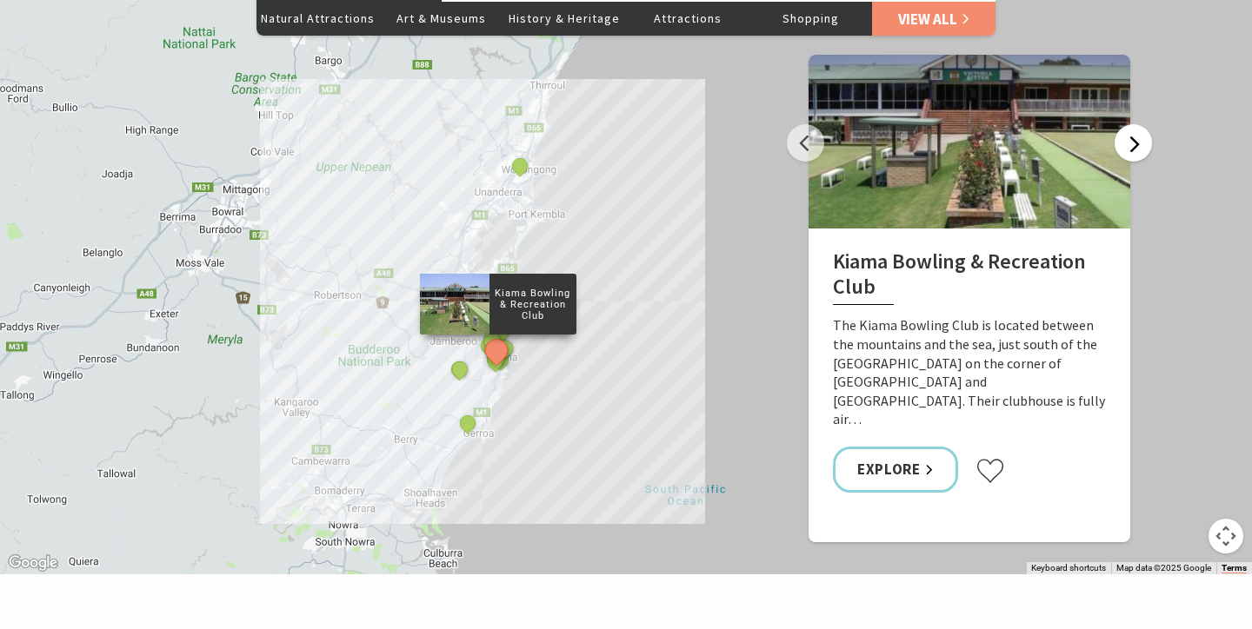
click at [1128, 124] on button "Next" at bounding box center [1132, 142] width 37 height 37
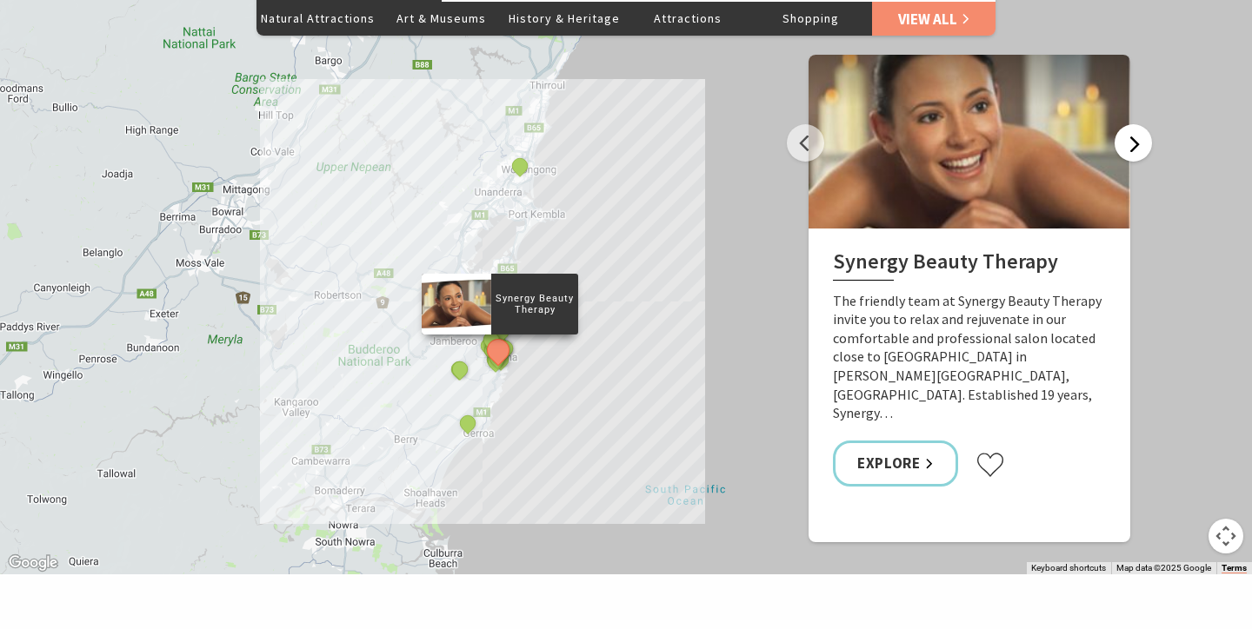
click at [1128, 124] on button "Next" at bounding box center [1132, 142] width 37 height 37
